Goal: Navigation & Orientation: Understand site structure

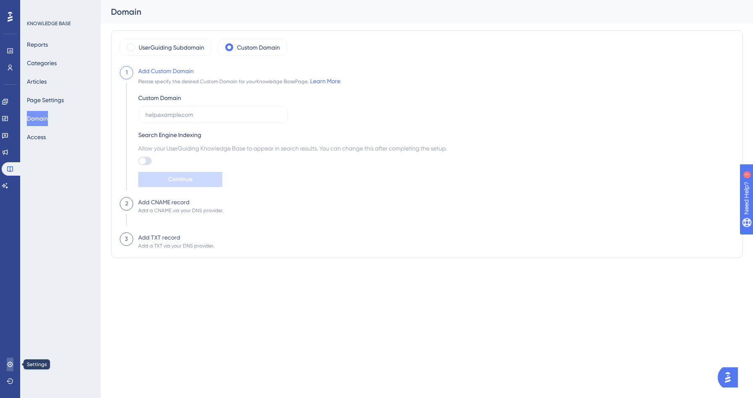
click at [10, 361] on icon at bounding box center [10, 364] width 7 height 7
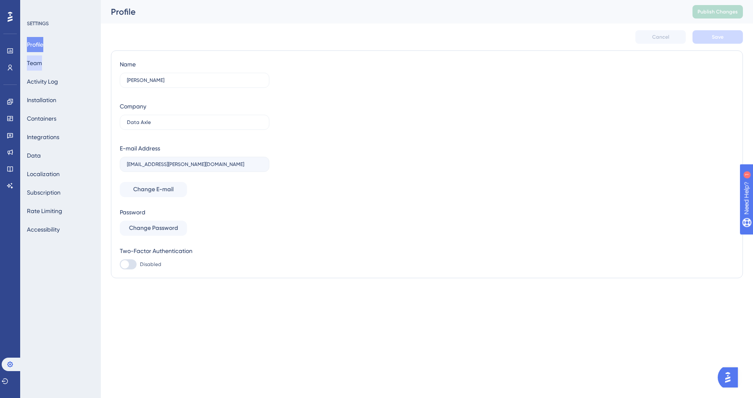
click at [42, 64] on button "Team" at bounding box center [34, 62] width 15 height 15
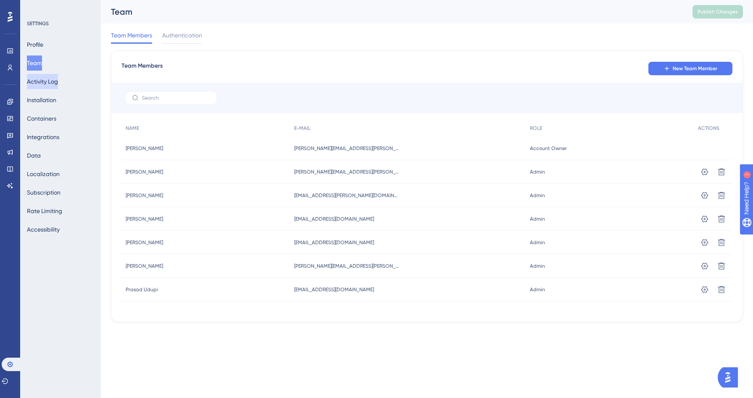
click at [58, 81] on button "Activity Log" at bounding box center [42, 81] width 31 height 15
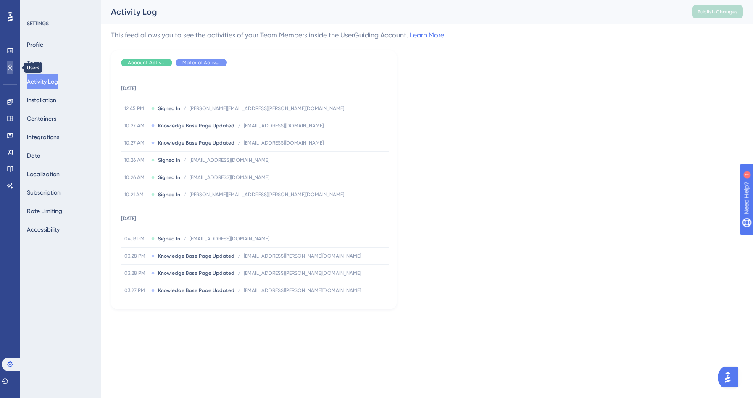
click at [10, 67] on icon at bounding box center [10, 67] width 7 height 7
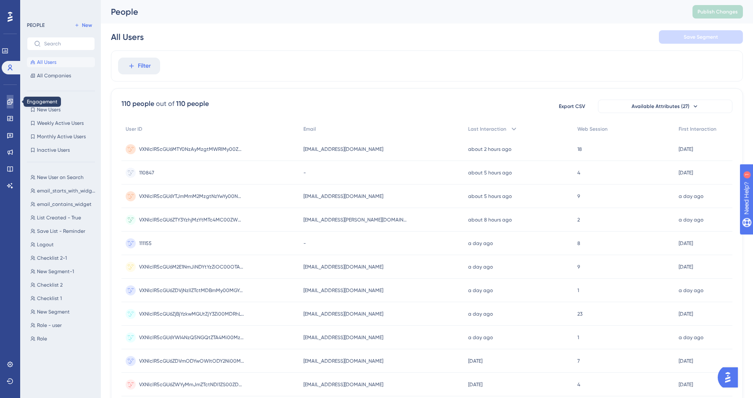
click at [8, 108] on link at bounding box center [10, 101] width 7 height 13
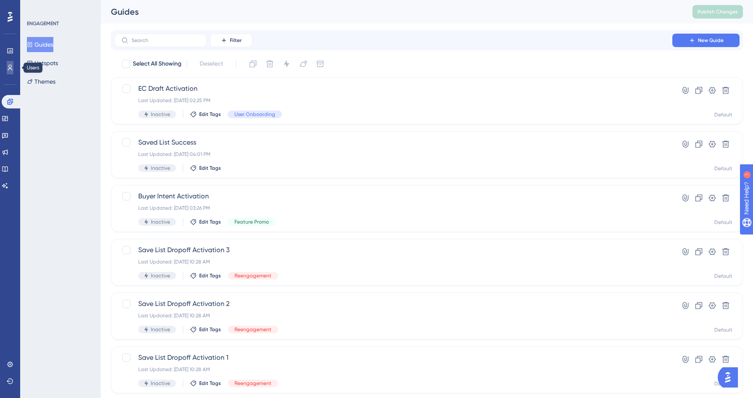
click at [11, 68] on icon at bounding box center [10, 67] width 7 height 7
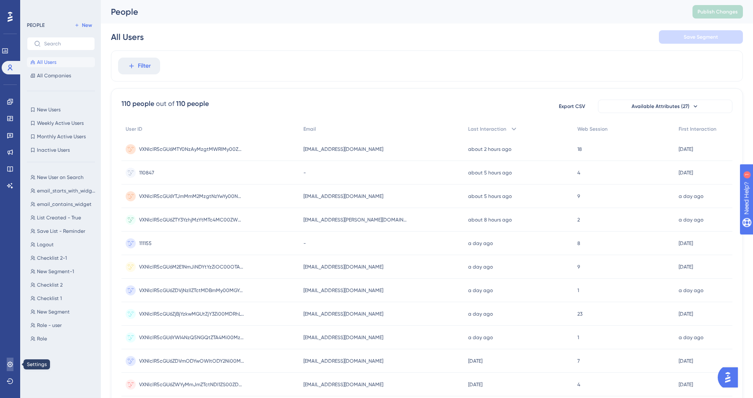
click at [11, 363] on icon at bounding box center [10, 364] width 7 height 7
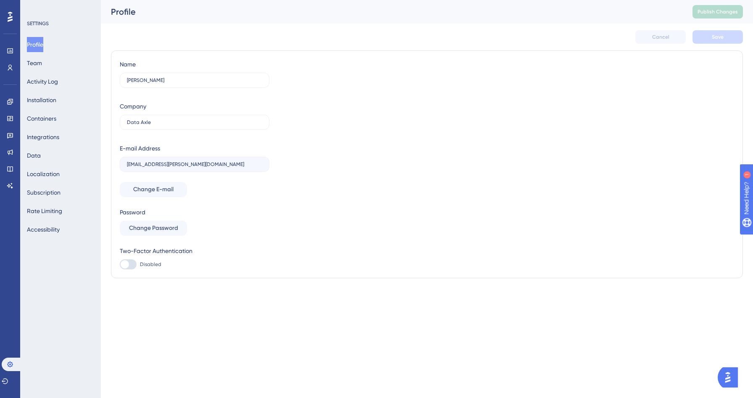
click at [14, 20] on div at bounding box center [9, 16] width 13 height 13
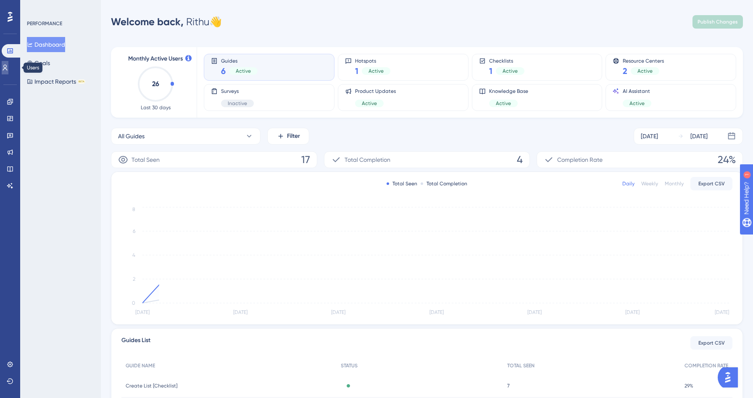
click at [5, 66] on link at bounding box center [5, 67] width 7 height 13
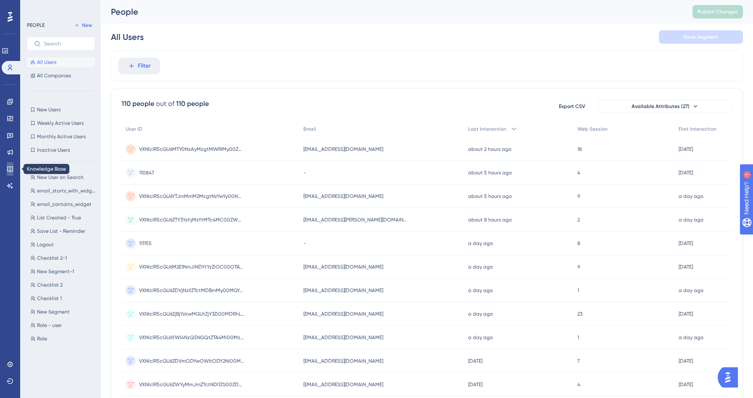
click at [11, 171] on icon at bounding box center [9, 168] width 5 height 5
